Goal: Transaction & Acquisition: Purchase product/service

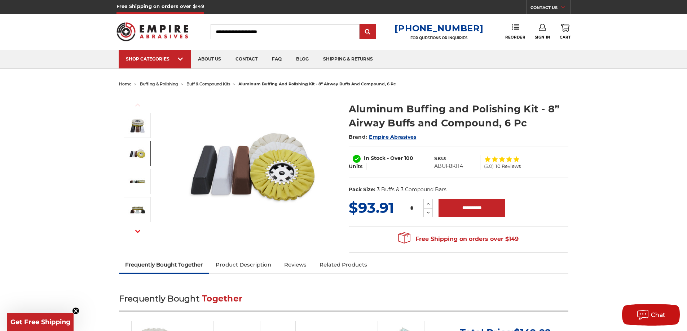
click at [141, 151] on img at bounding box center [137, 154] width 18 height 18
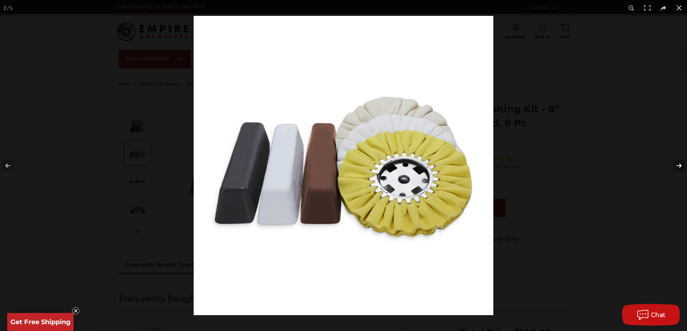
click at [679, 168] on button at bounding box center [673, 166] width 25 height 36
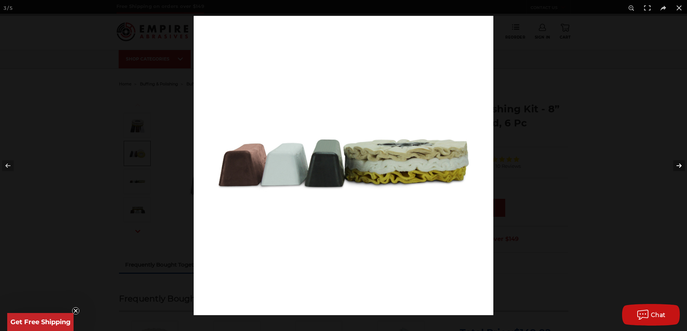
click at [679, 168] on button at bounding box center [673, 166] width 25 height 36
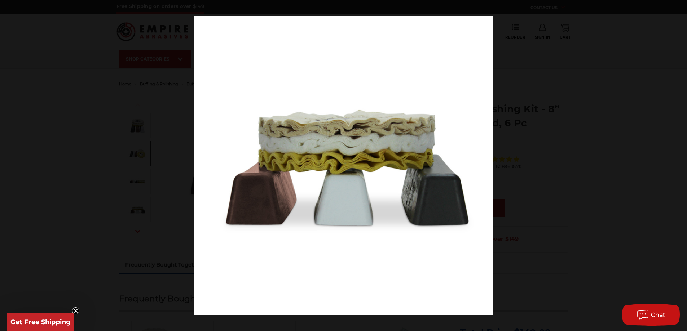
click at [679, 168] on button at bounding box center [673, 166] width 25 height 36
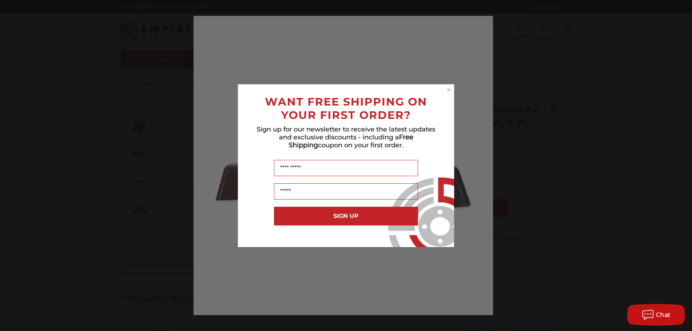
click at [679, 168] on div "Close dialog WANT FREE SHIPPING ON YOUR FIRST ORDER? Sign up for our newsletter…" at bounding box center [346, 165] width 692 height 331
click at [448, 89] on circle "Close dialog" at bounding box center [449, 89] width 7 height 7
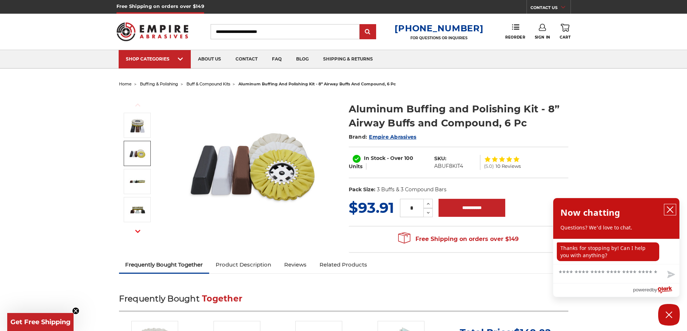
click at [670, 207] on icon "close chatbox" at bounding box center [669, 209] width 7 height 7
